Goal: Find specific page/section: Find specific page/section

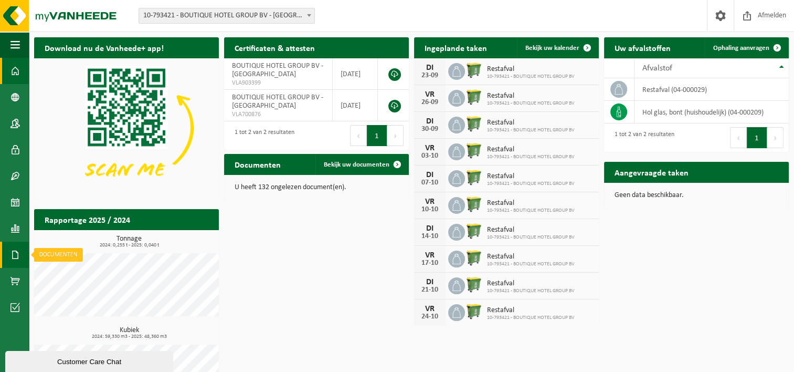
click at [15, 254] on span at bounding box center [14, 254] width 9 height 26
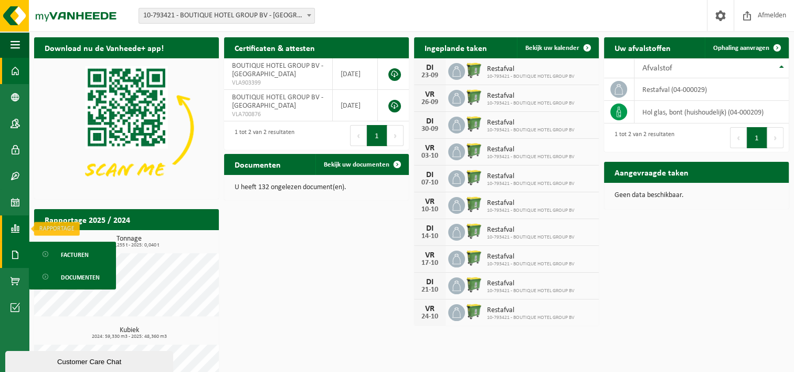
click at [22, 227] on link "Rapportage" at bounding box center [14, 228] width 29 height 26
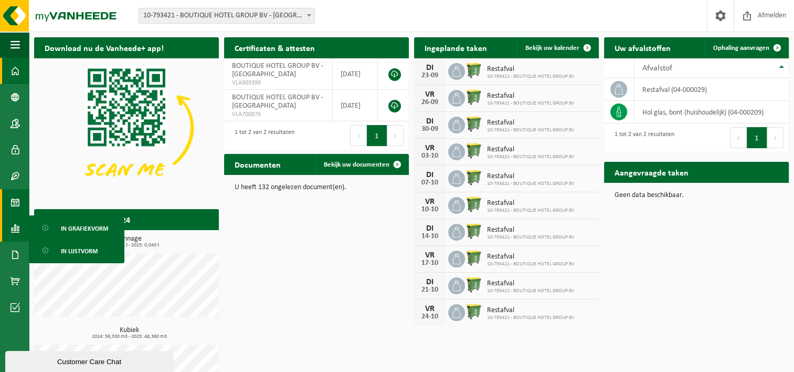
click at [17, 202] on span at bounding box center [14, 202] width 9 height 26
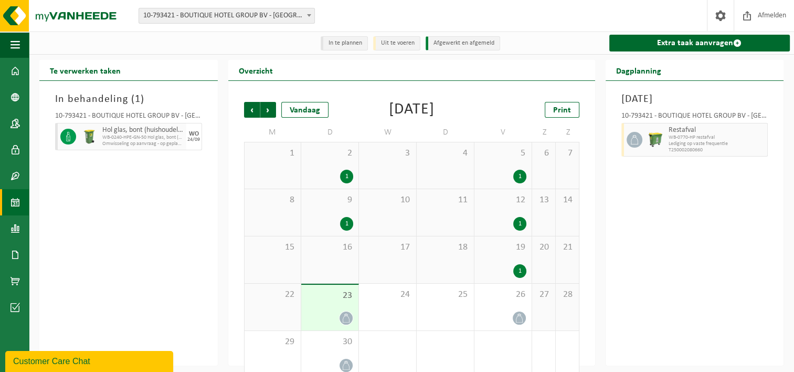
click at [130, 141] on span "Omwisseling op aanvraag - op geplande route (incl. verwerking)" at bounding box center [142, 144] width 81 height 6
